Goal: Find specific page/section: Find specific page/section

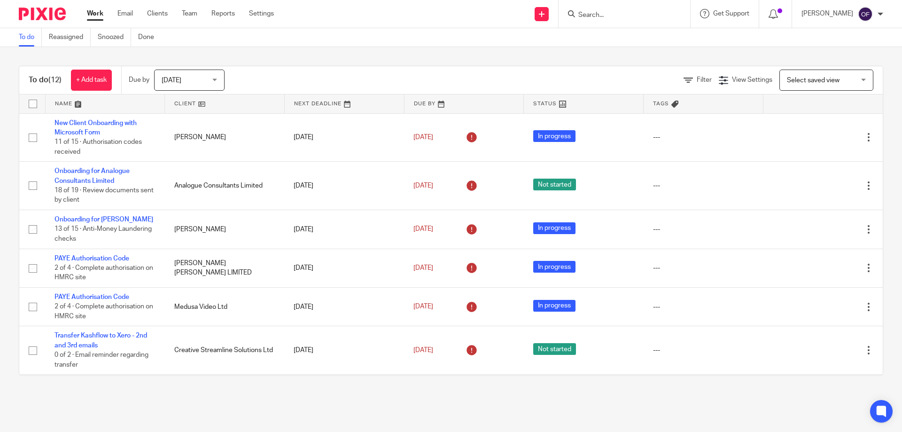
click at [602, 15] on input "Search" at bounding box center [620, 15] width 85 height 8
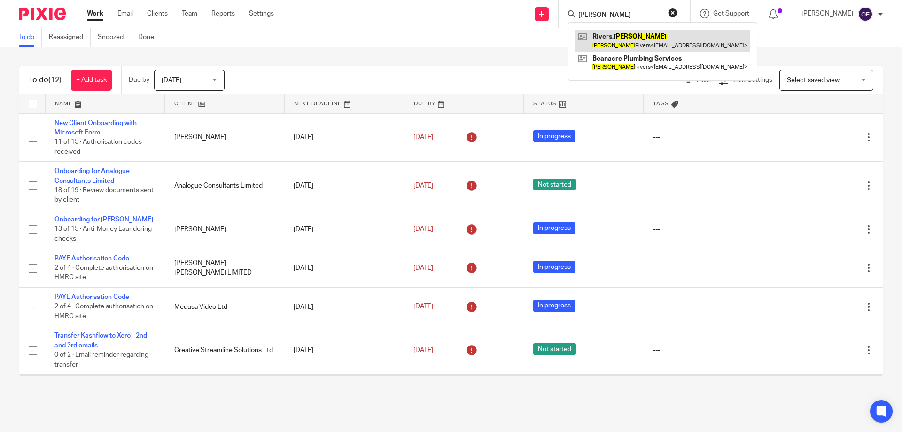
type input "nigel"
click at [615, 45] on link at bounding box center [663, 41] width 174 height 22
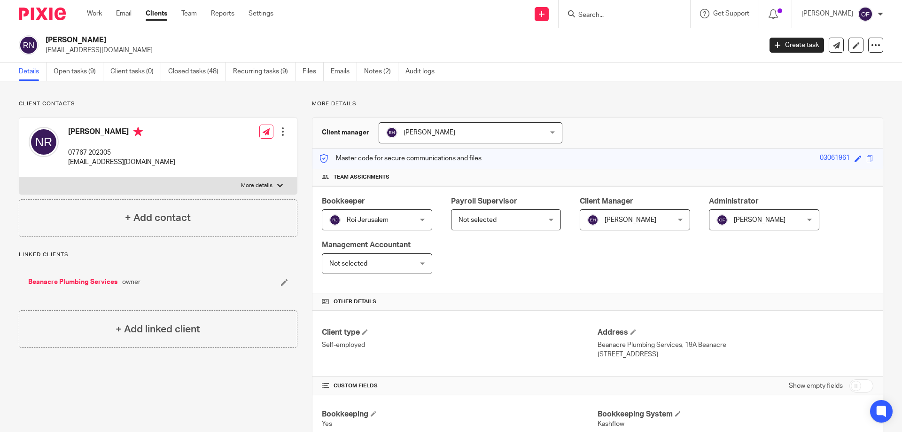
drag, startPoint x: 70, startPoint y: 130, endPoint x: 113, endPoint y: 133, distance: 43.8
click at [113, 133] on h4 "Nigel Rivers" at bounding box center [121, 133] width 107 height 12
copy h4 "Nigel Rivers"
drag, startPoint x: 68, startPoint y: 150, endPoint x: 119, endPoint y: 154, distance: 51.4
click at [119, 154] on p "07767 202305" at bounding box center [121, 152] width 107 height 9
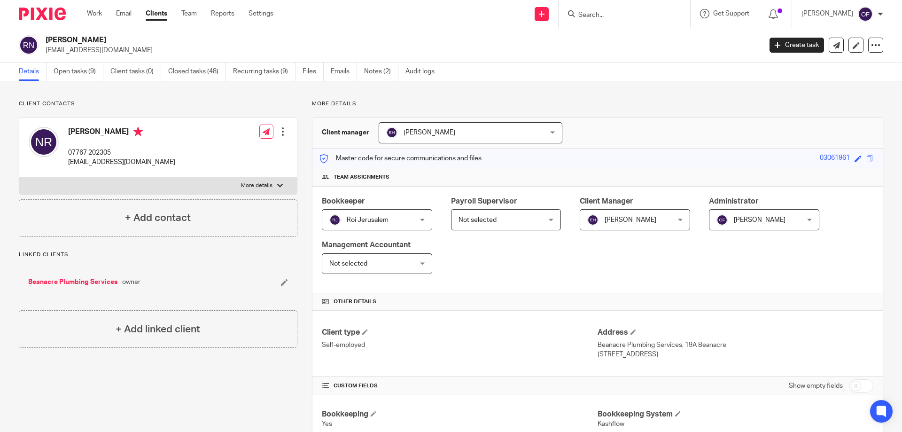
click at [206, 157] on div "Nigel Rivers 07767 202305 n-rivers@sky.com Edit contact Create client from cont…" at bounding box center [158, 148] width 278 height 60
drag, startPoint x: 70, startPoint y: 150, endPoint x: 139, endPoint y: 153, distance: 69.2
click at [138, 154] on div "Nigel Rivers 07767 202305 n-rivers@sky.com Edit contact Create client from cont…" at bounding box center [158, 148] width 278 height 60
copy p "07767 202305"
click at [595, 11] on form at bounding box center [628, 14] width 100 height 12
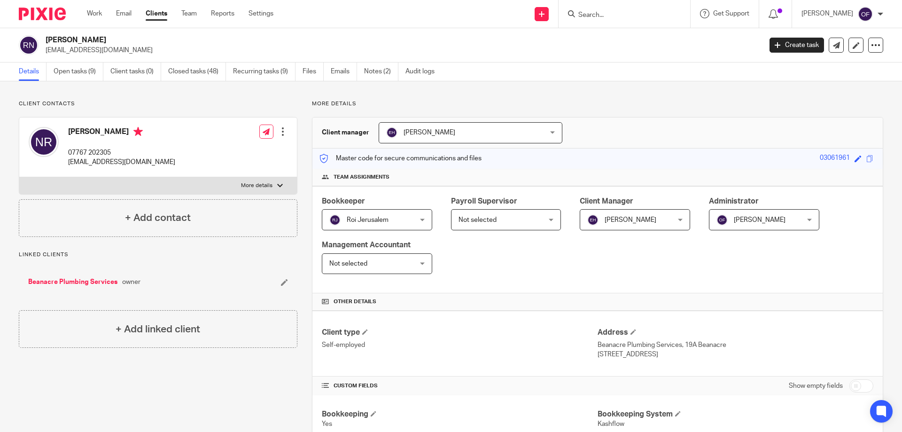
click at [594, 18] on input "Search" at bounding box center [620, 15] width 85 height 8
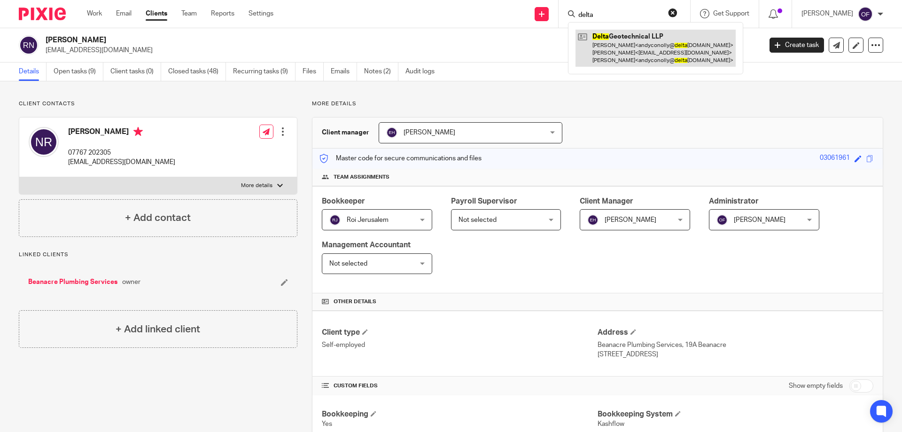
type input "delta"
click at [617, 37] on link at bounding box center [656, 48] width 160 height 37
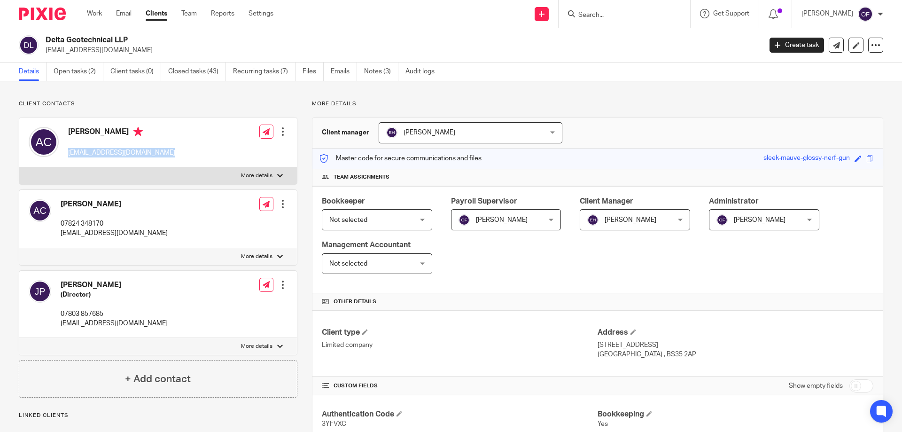
drag, startPoint x: 70, startPoint y: 152, endPoint x: 227, endPoint y: 153, distance: 156.5
click at [227, 153] on div "[PERSON_NAME] [EMAIL_ADDRESS][DOMAIN_NAME] Edit contact Create client from cont…" at bounding box center [158, 143] width 278 height 50
click at [598, 16] on input "Search" at bounding box center [620, 15] width 85 height 8
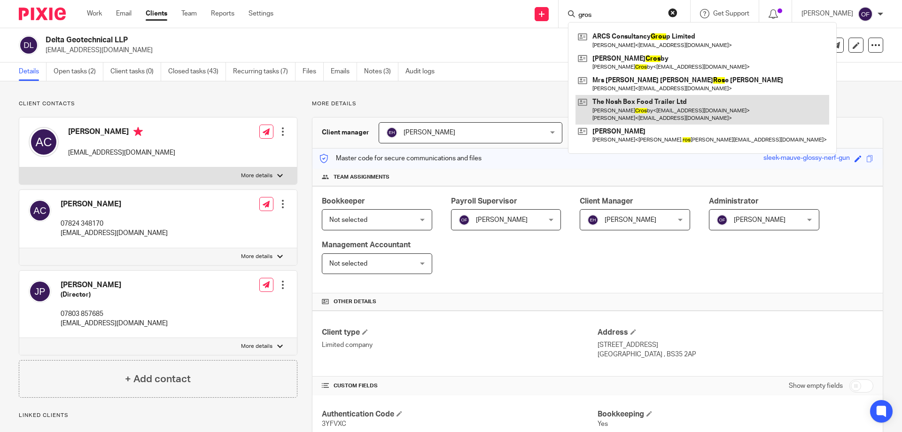
type input "gros"
click at [648, 110] on link at bounding box center [703, 109] width 254 height 29
